Goal: Task Accomplishment & Management: Use online tool/utility

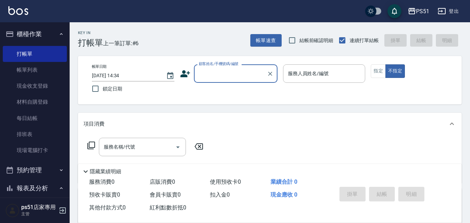
click at [236, 72] on input "顧客姓名/手機號碼/編號" at bounding box center [230, 74] width 67 height 12
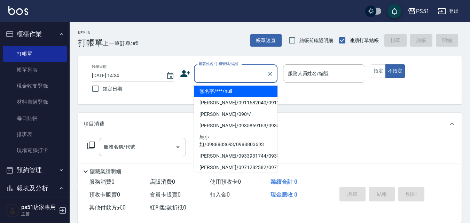
click at [240, 94] on li "無名字/***/null" at bounding box center [236, 91] width 84 height 11
type input "無名字/***/null"
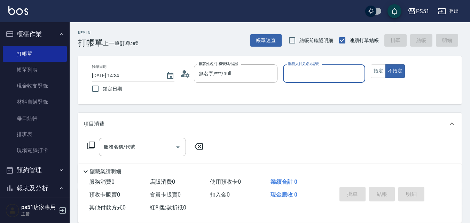
click at [323, 84] on p at bounding box center [324, 86] width 83 height 7
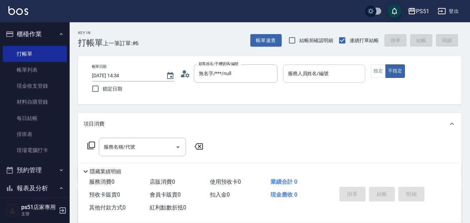
click at [327, 79] on input "服務人員姓名/編號" at bounding box center [324, 74] width 76 height 12
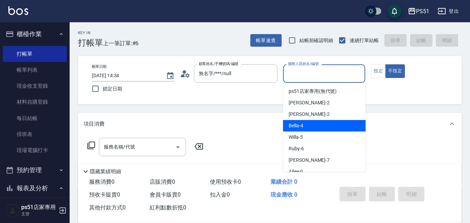
click at [306, 129] on div "Bella -4" at bounding box center [324, 125] width 83 height 11
type input "Bella-4"
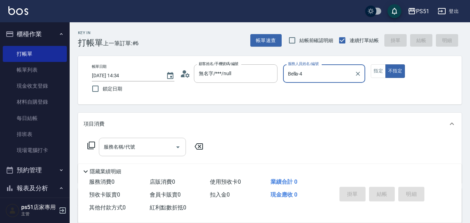
click at [154, 147] on input "服務名稱/代號" at bounding box center [137, 147] width 70 height 12
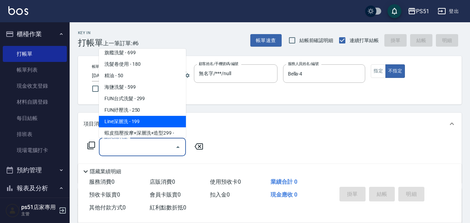
scroll to position [244, 0]
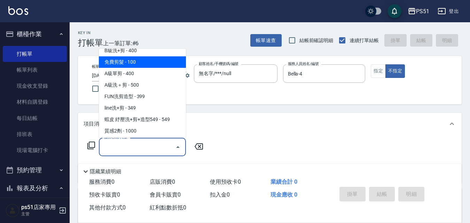
click at [150, 51] on span "B級洗+剪 - 400" at bounding box center [142, 50] width 87 height 11
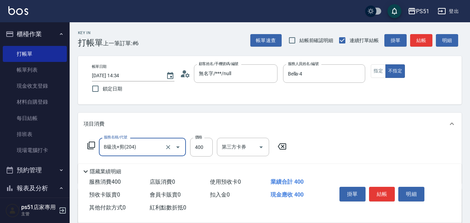
type input "B級洗+剪(204)"
click at [419, 41] on button "結帳" at bounding box center [421, 40] width 22 height 13
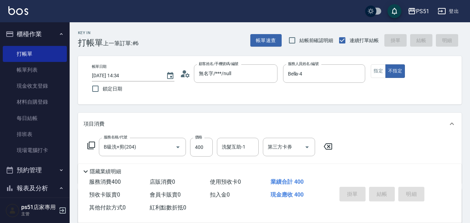
type input "[DATE] 15:54"
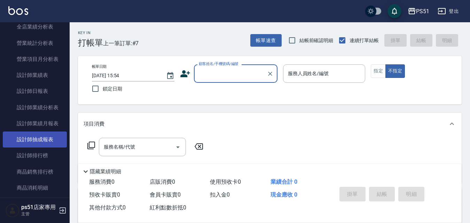
scroll to position [325, 0]
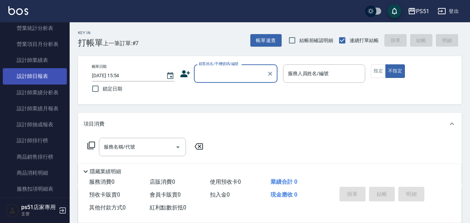
click at [46, 75] on link "設計師日報表" at bounding box center [35, 76] width 64 height 16
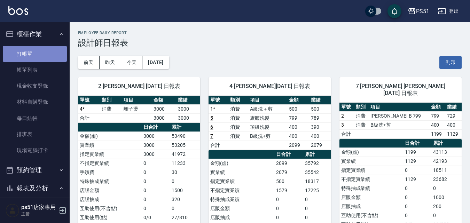
click at [40, 49] on link "打帳單" at bounding box center [35, 54] width 64 height 16
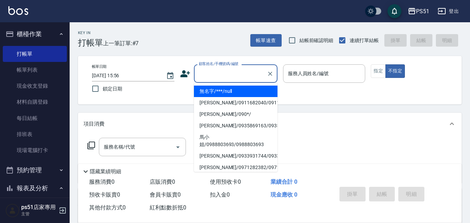
drag, startPoint x: 216, startPoint y: 69, endPoint x: 282, endPoint y: 91, distance: 70.3
click at [216, 68] on input "顧客姓名/手機號碼/編號" at bounding box center [230, 74] width 67 height 12
click at [249, 89] on li "無名字/***/null" at bounding box center [236, 91] width 84 height 11
type input "無名字/***/null"
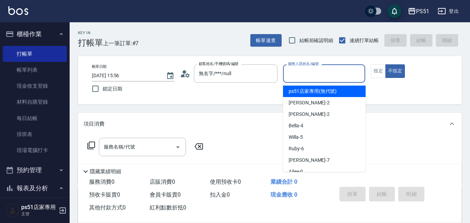
click at [294, 70] on input "服務人員姓名/編號" at bounding box center [324, 74] width 76 height 12
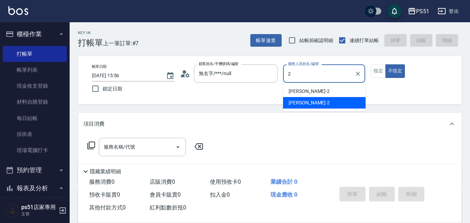
click at [308, 101] on div "[PERSON_NAME] -2" at bounding box center [324, 102] width 83 height 11
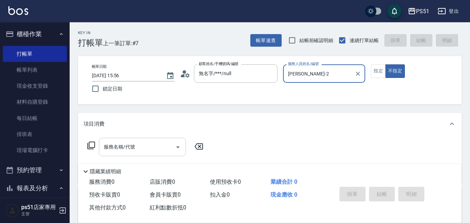
type input "[PERSON_NAME]-2"
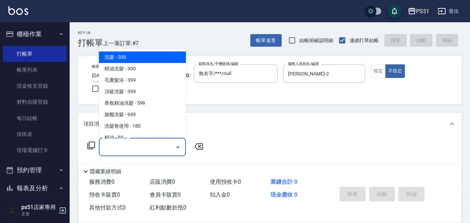
click at [151, 152] on input "服務名稱/代號" at bounding box center [137, 147] width 70 height 12
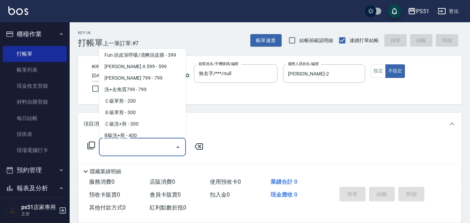
scroll to position [163, 0]
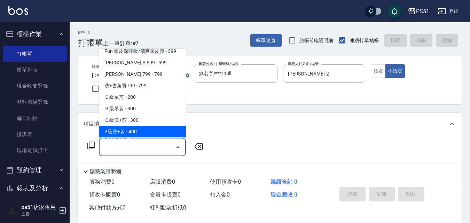
click at [152, 126] on span "B級洗+剪 - 400" at bounding box center [142, 131] width 87 height 11
type input "B級洗+剪(204)"
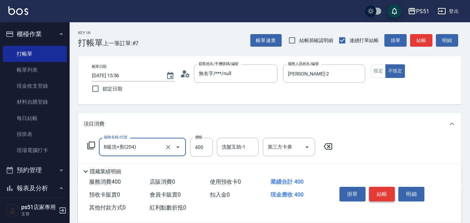
click at [379, 188] on button "結帳" at bounding box center [382, 194] width 26 height 15
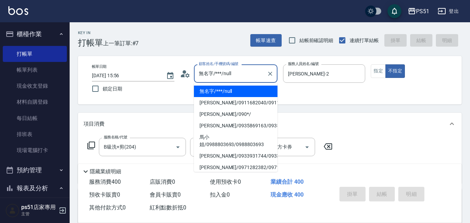
click at [225, 74] on input "無名字/***/null" at bounding box center [230, 74] width 67 height 12
type input "[DATE] 16:15"
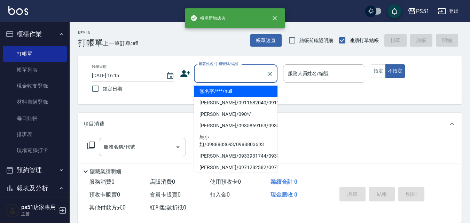
click at [228, 88] on li "無名字/***/null" at bounding box center [236, 91] width 84 height 11
type input "無名字/***/null"
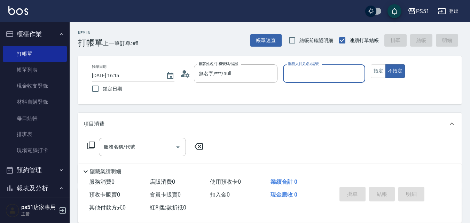
click at [309, 79] on input "服務人員姓名/編號" at bounding box center [324, 74] width 76 height 12
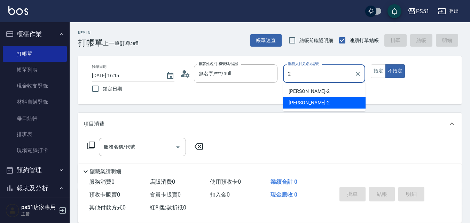
click at [313, 104] on div "[PERSON_NAME] -2" at bounding box center [324, 102] width 83 height 11
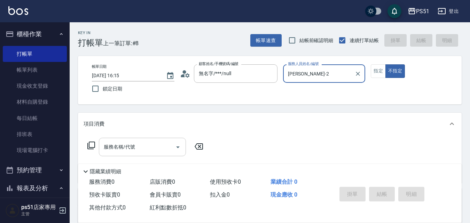
type input "[PERSON_NAME]-2"
click at [165, 144] on input "服務名稱/代號" at bounding box center [137, 147] width 70 height 12
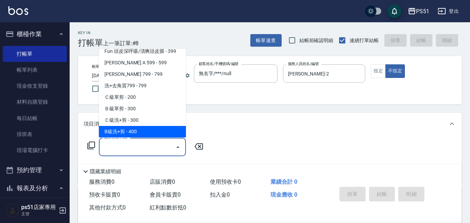
click at [156, 133] on span "B級洗+剪 - 400" at bounding box center [142, 131] width 87 height 11
type input "B級洗+剪(204)"
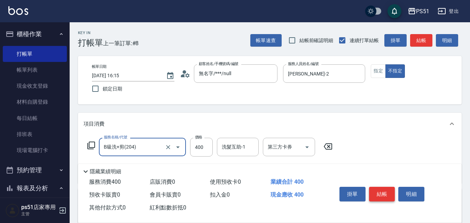
click at [373, 191] on button "結帳" at bounding box center [382, 194] width 26 height 15
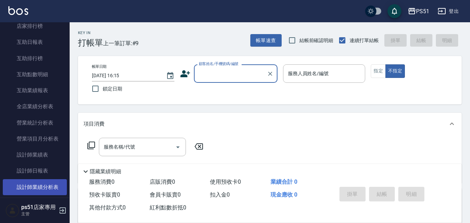
scroll to position [244, 0]
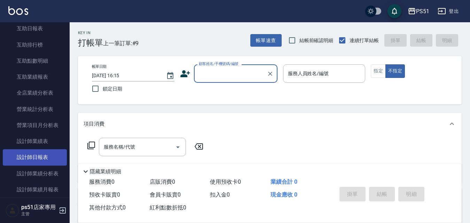
click at [38, 155] on link "設計師日報表" at bounding box center [35, 157] width 64 height 16
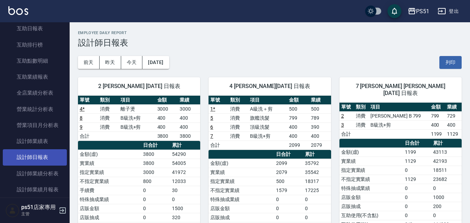
scroll to position [325, 0]
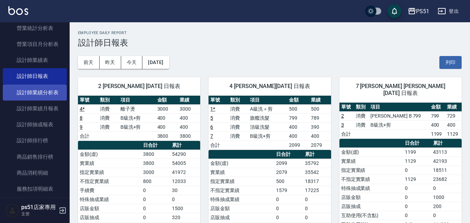
click at [53, 98] on link "設計師業績分析表" at bounding box center [35, 93] width 64 height 16
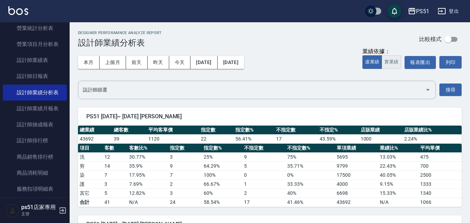
click at [394, 61] on button "實業績" at bounding box center [392, 62] width 20 height 14
click at [117, 59] on button "上個月" at bounding box center [113, 62] width 26 height 13
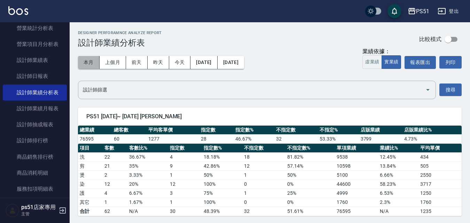
click at [83, 61] on button "本月" at bounding box center [89, 62] width 22 height 13
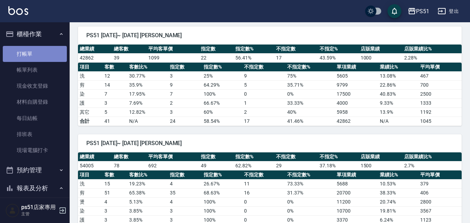
click at [43, 53] on link "打帳單" at bounding box center [35, 54] width 64 height 16
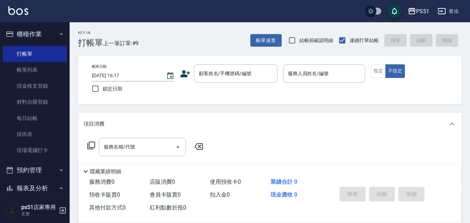
click at [190, 47] on div "Key In 打帳單 上一筆訂單:#9 帳單速查 結帳前確認明細 連續打單結帳 掛單 結帳 明細" at bounding box center [266, 34] width 392 height 25
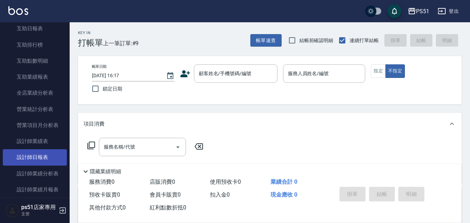
scroll to position [325, 0]
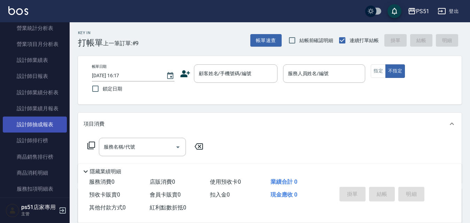
click at [44, 121] on link "設計師抽成報表" at bounding box center [35, 125] width 64 height 16
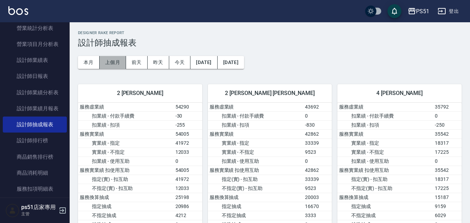
click at [111, 63] on button "上個月" at bounding box center [113, 62] width 26 height 13
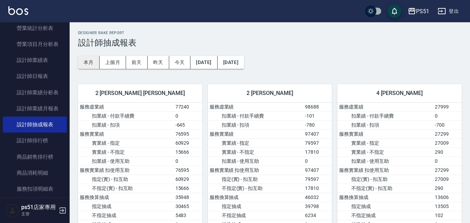
click at [83, 63] on button "本月" at bounding box center [89, 62] width 22 height 13
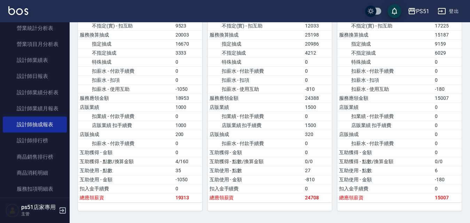
click at [269, 196] on td "總應領薪資" at bounding box center [256, 197] width 96 height 9
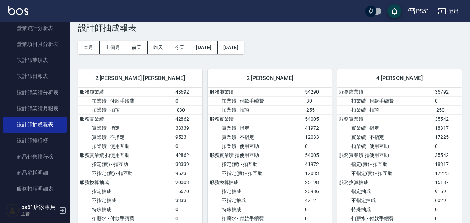
scroll to position [0, 0]
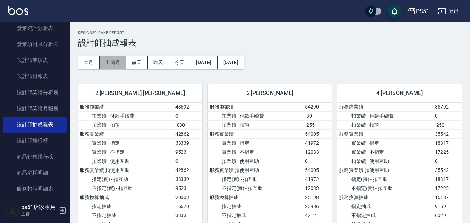
click at [106, 60] on button "上個月" at bounding box center [113, 62] width 26 height 13
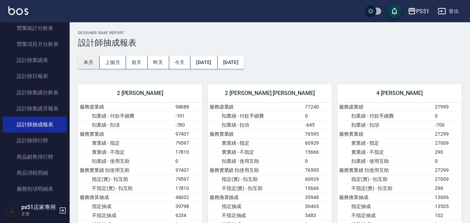
click at [90, 62] on button "本月" at bounding box center [89, 62] width 22 height 13
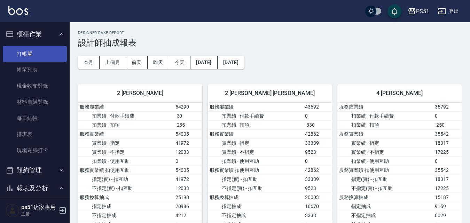
click at [28, 47] on link "打帳單" at bounding box center [35, 54] width 64 height 16
